Goal: Use online tool/utility: Utilize a website feature to perform a specific function

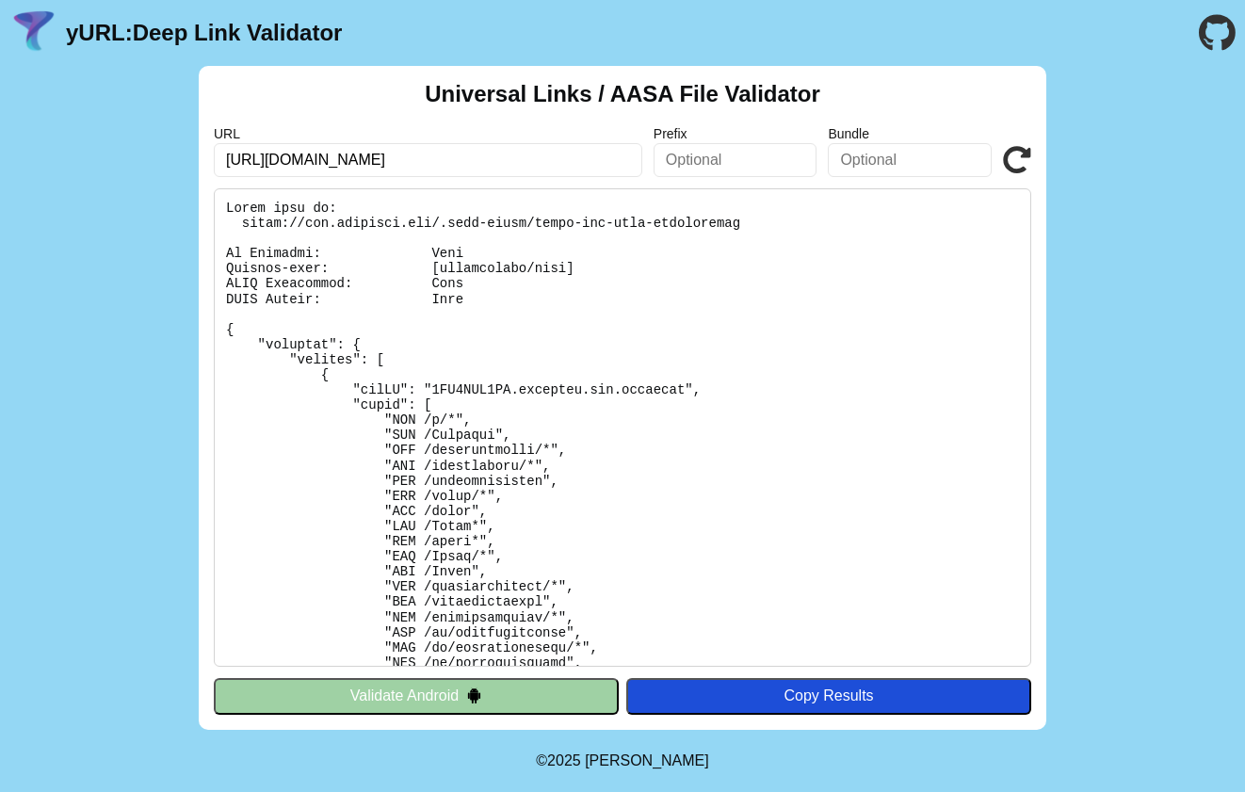
type input "[URL][DOMAIN_NAME]"
click button "Validate" at bounding box center [0, 0] width 0 height 0
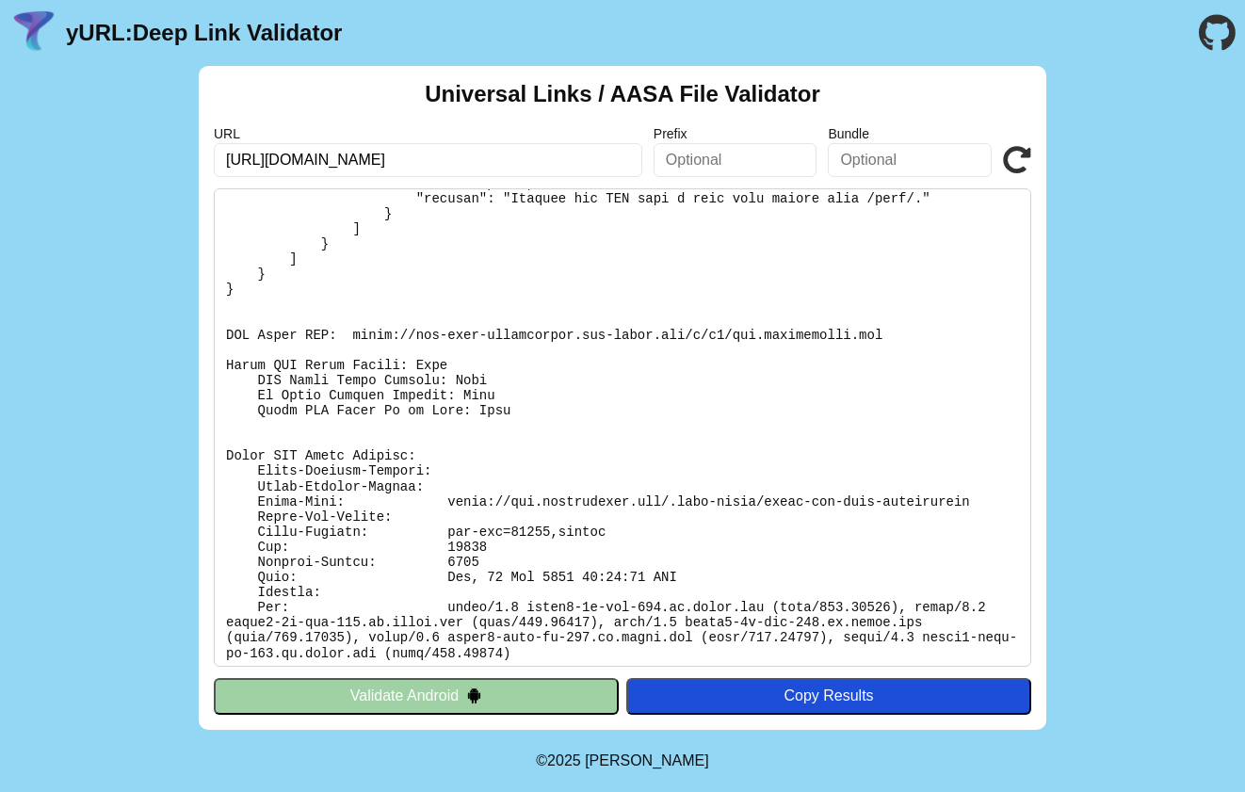
scroll to position [781, 0]
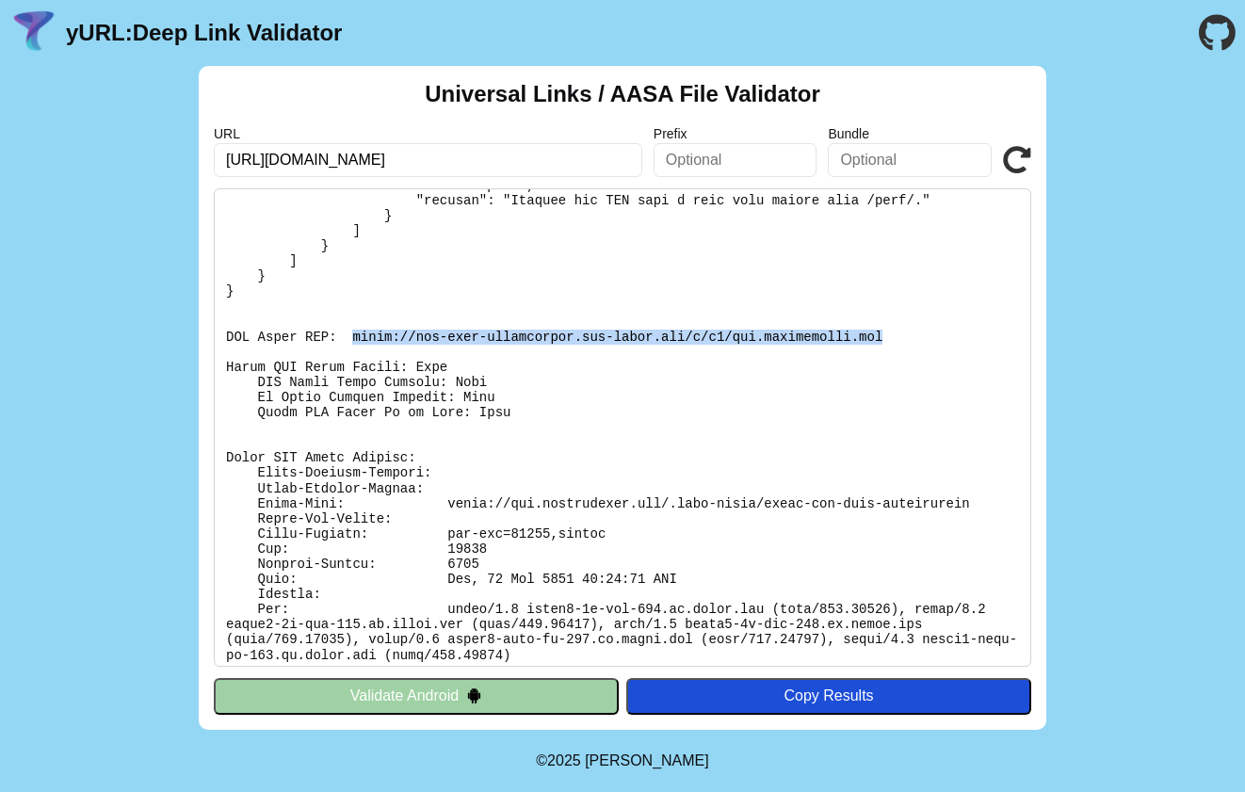
drag, startPoint x: 892, startPoint y: 329, endPoint x: 353, endPoint y: 332, distance: 538.6
click at [353, 332] on pre at bounding box center [622, 427] width 817 height 478
copy pre "[URL][DOMAIN_NAME][DOMAIN_NAME]"
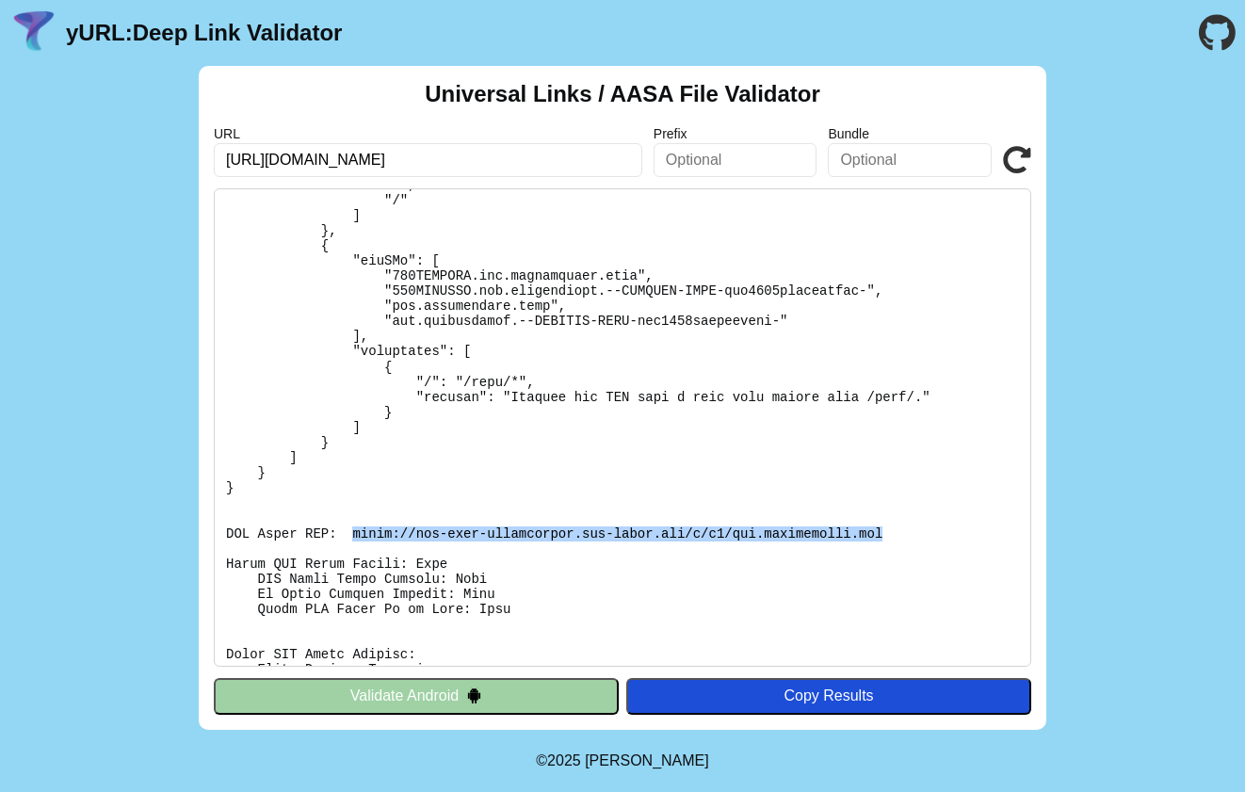
scroll to position [579, 0]
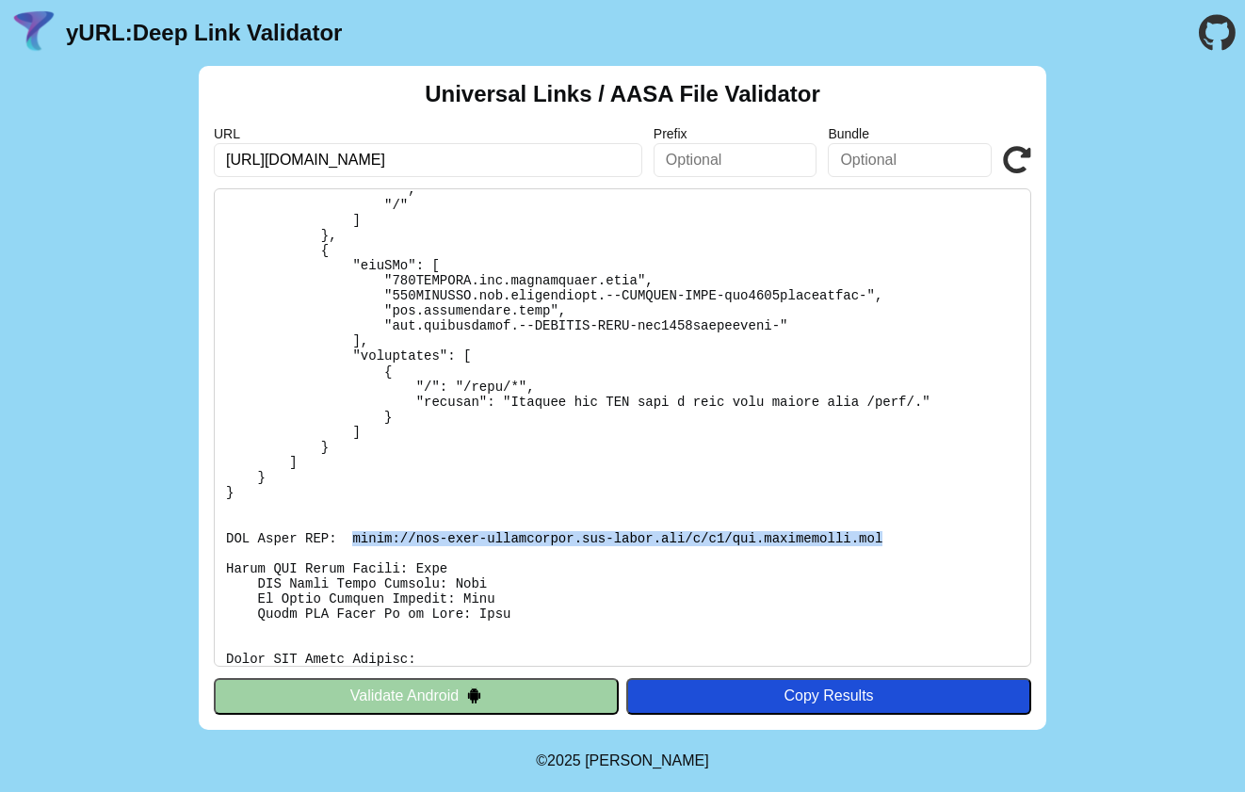
click at [1013, 169] on icon at bounding box center [1017, 160] width 28 height 28
